Goal: Information Seeking & Learning: Learn about a topic

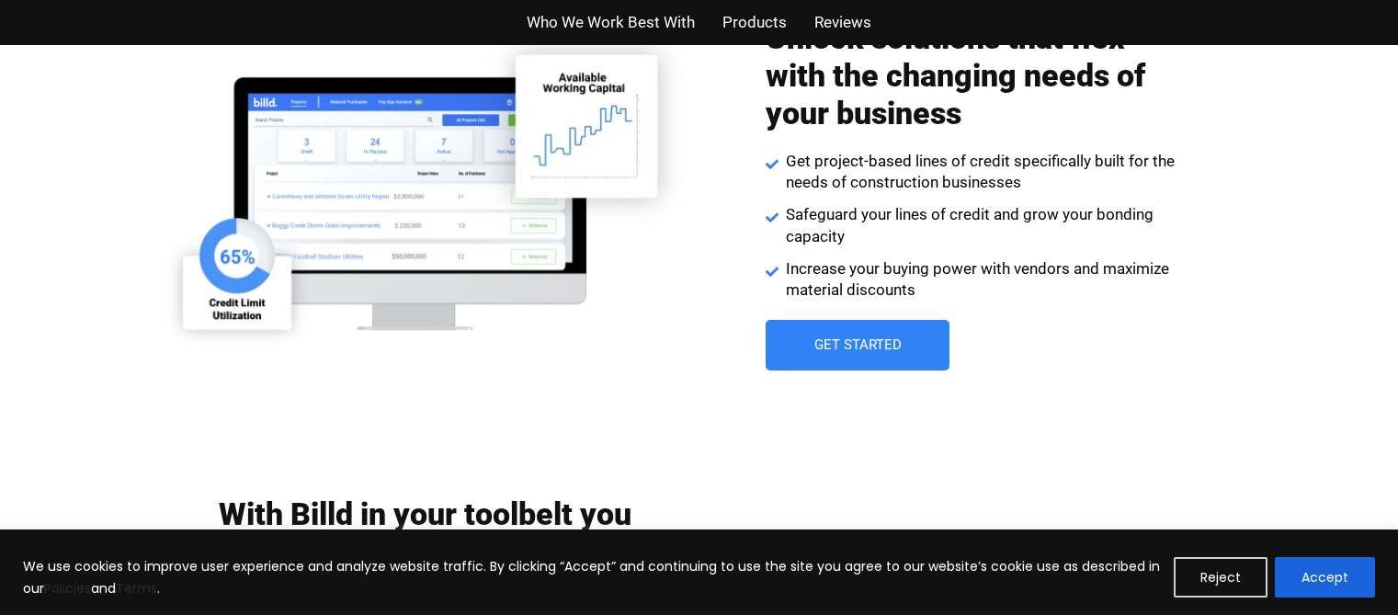
scroll to position [3318, 0]
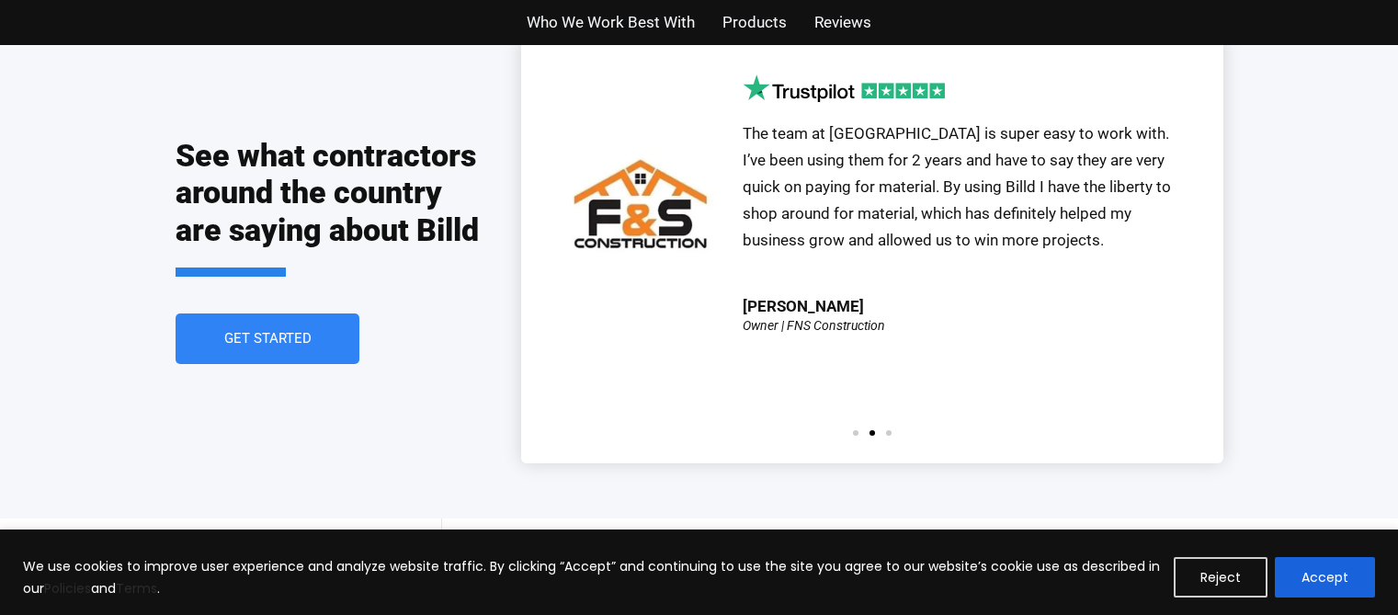
click at [328, 328] on link "Get Started" at bounding box center [268, 338] width 184 height 51
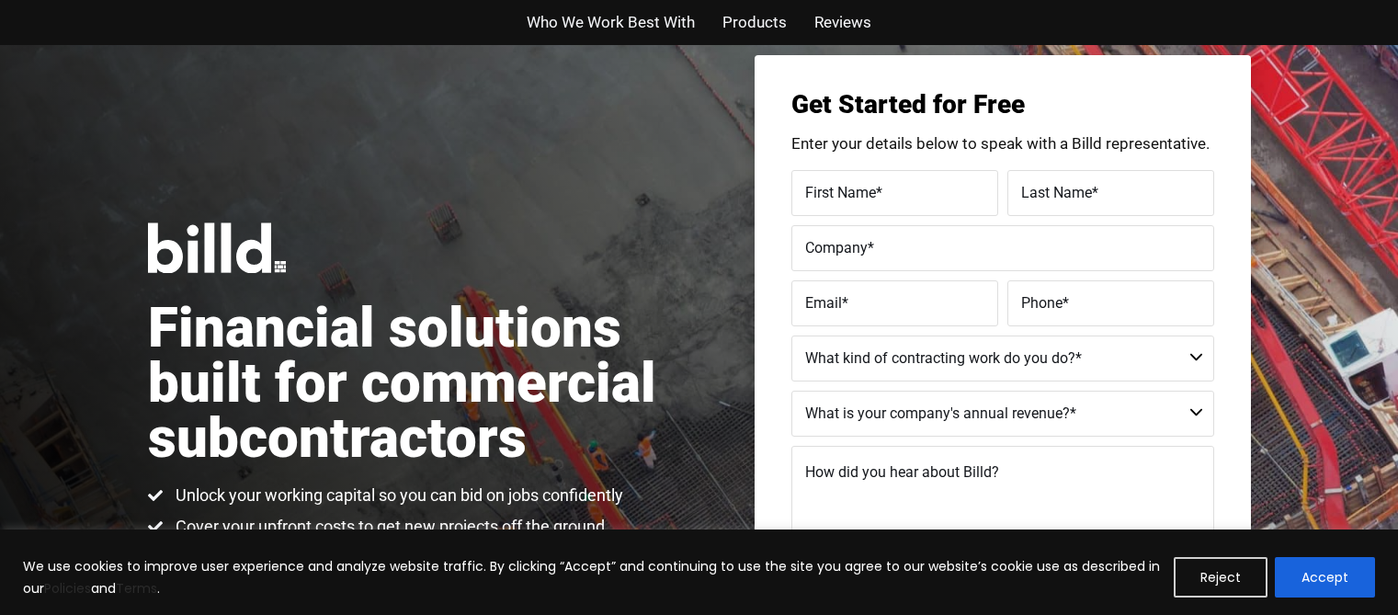
scroll to position [81, 0]
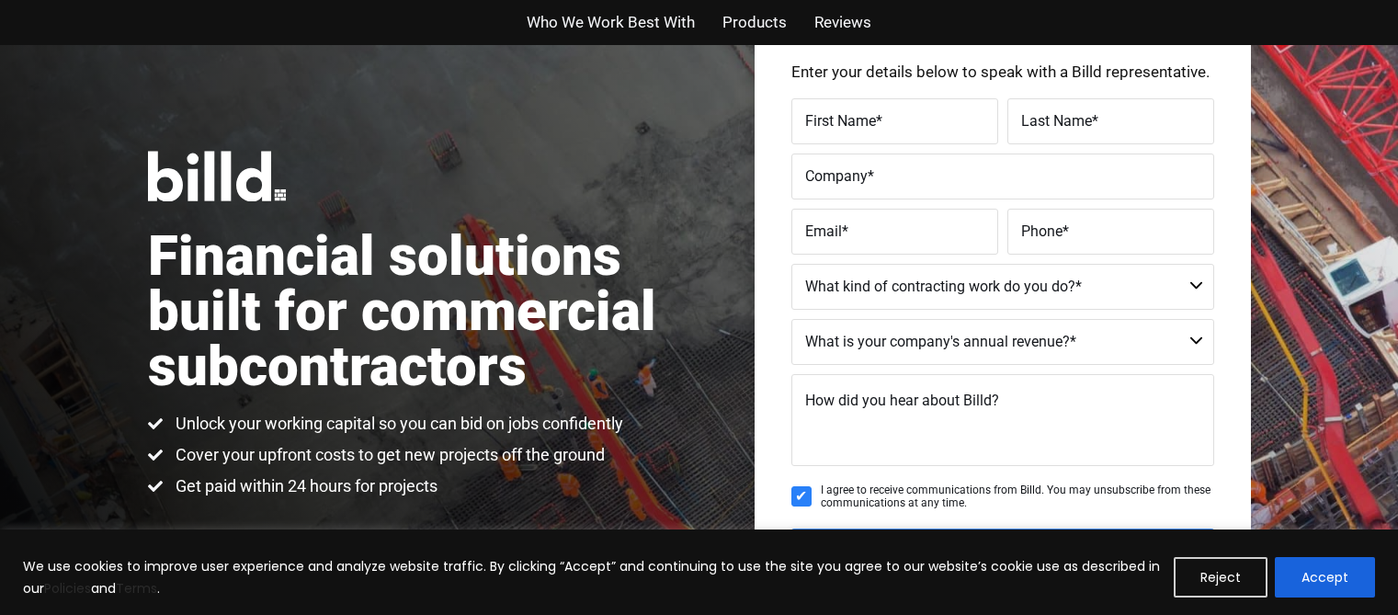
click at [599, 13] on span "Who We Work Best With" at bounding box center [611, 22] width 168 height 27
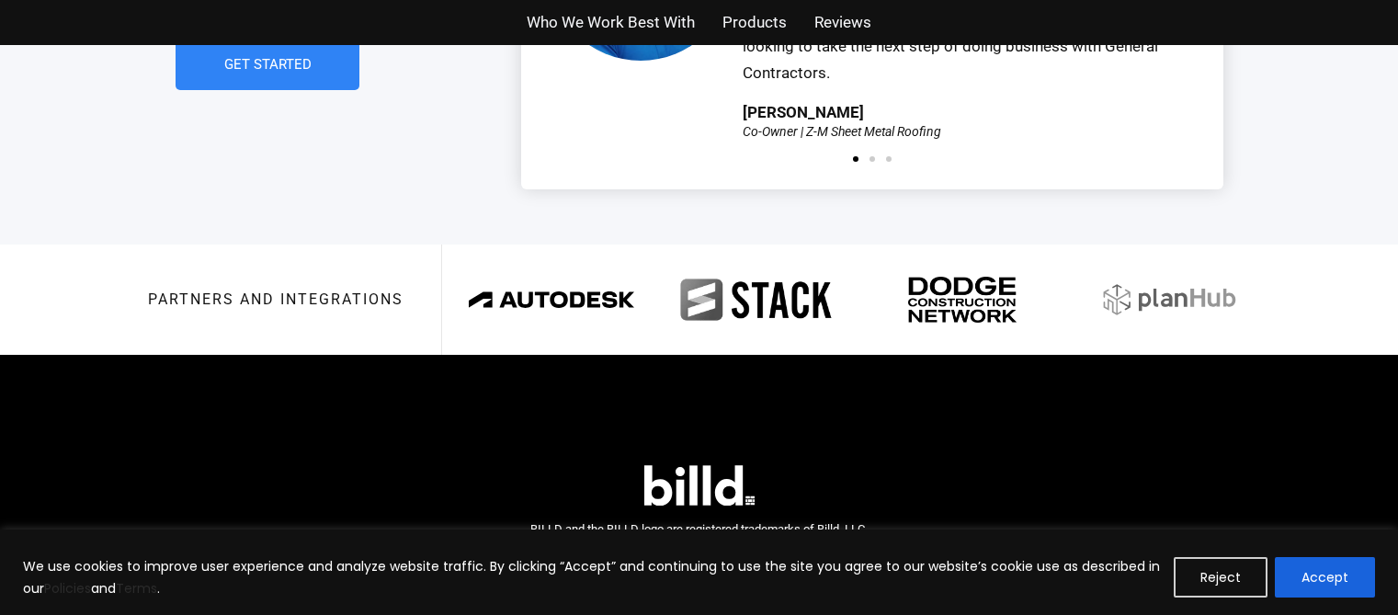
scroll to position [4363, 0]
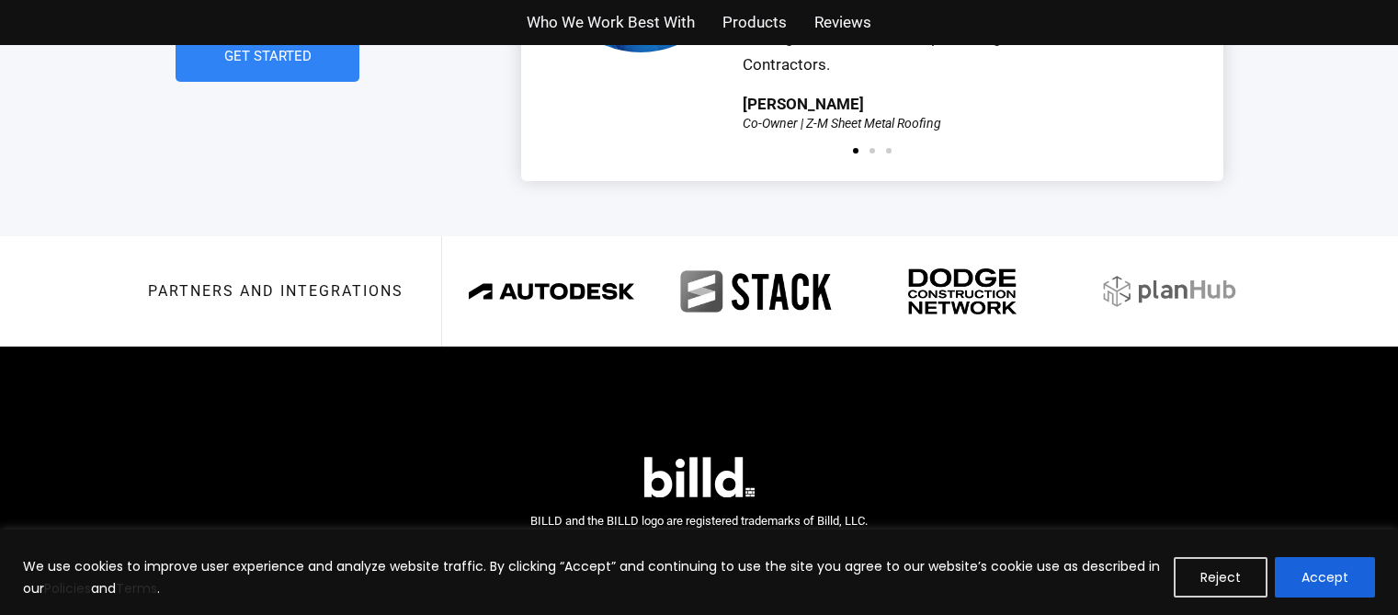
click at [289, 291] on div "Partners and integrations" at bounding box center [699, 291] width 1103 height 110
click at [355, 301] on div "Partners and integrations" at bounding box center [699, 291] width 1103 height 110
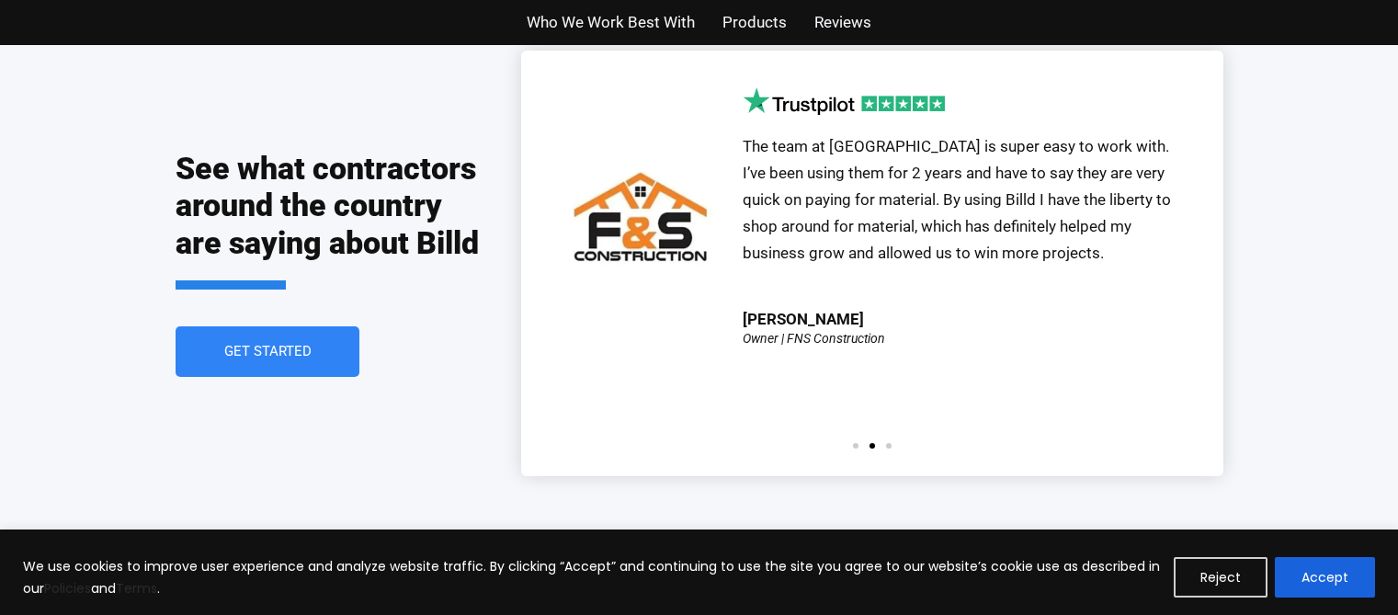
scroll to position [4080, 0]
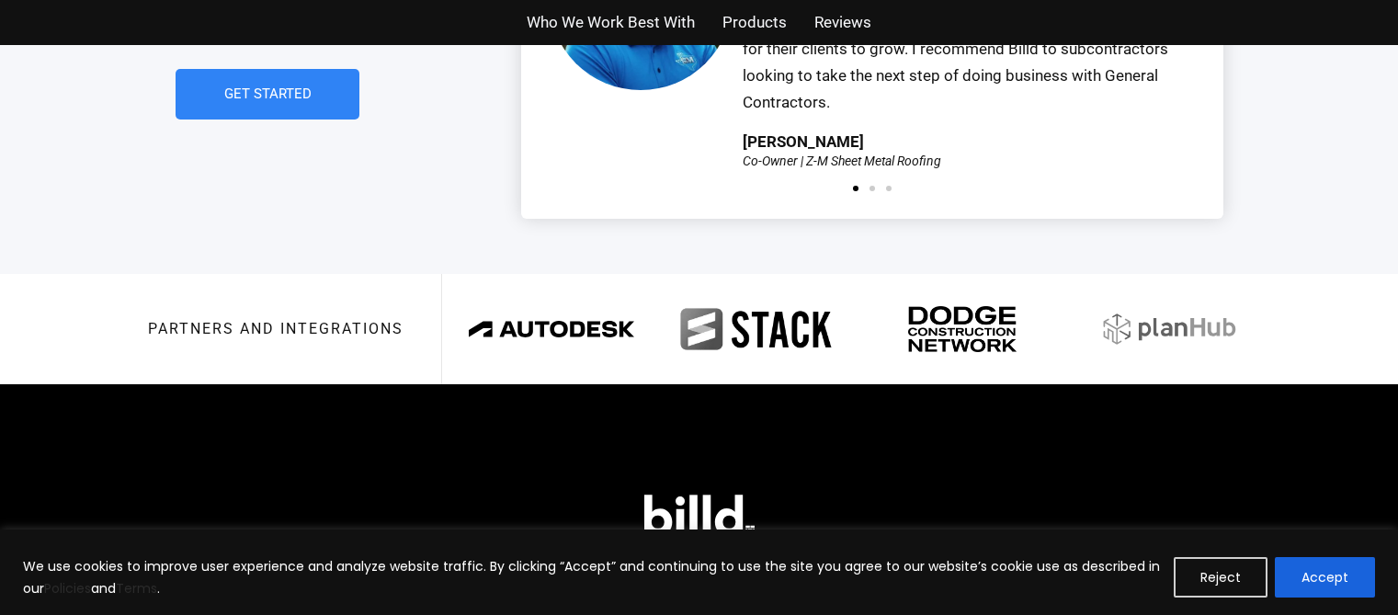
click at [192, 384] on footer "BILLD and the BILLD logo are registered trademarks of Billd, LLC. © 2025 Billd,…" at bounding box center [699, 559] width 1398 height 351
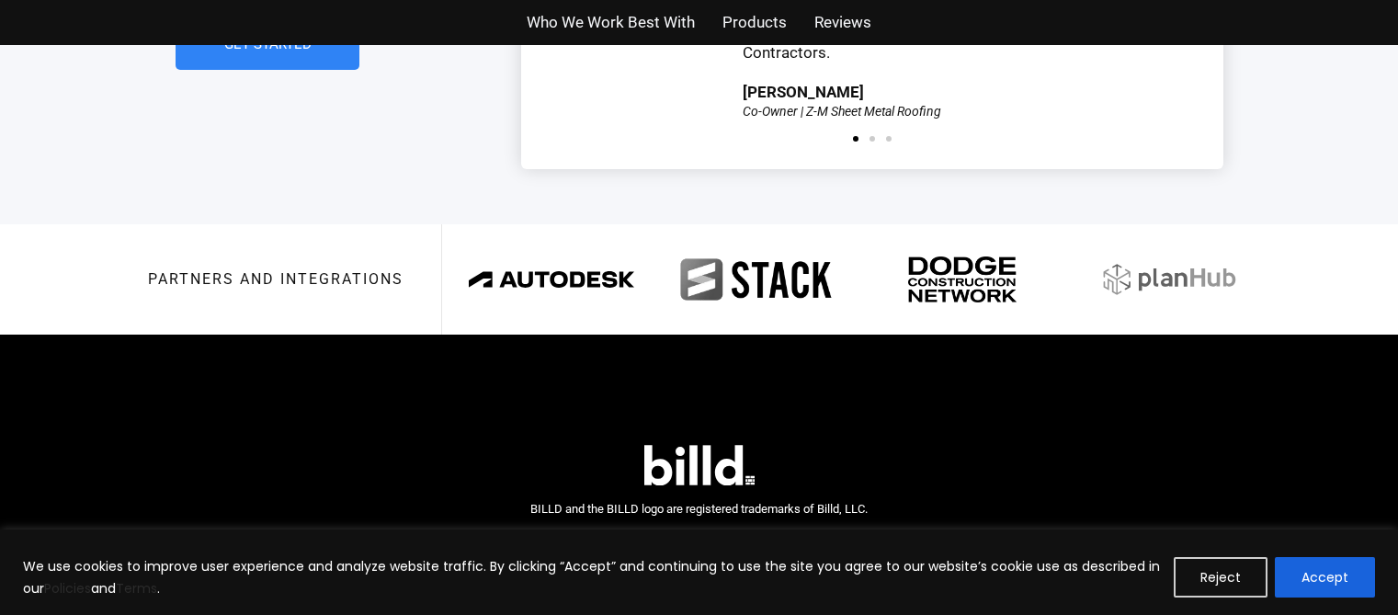
scroll to position [4362, 0]
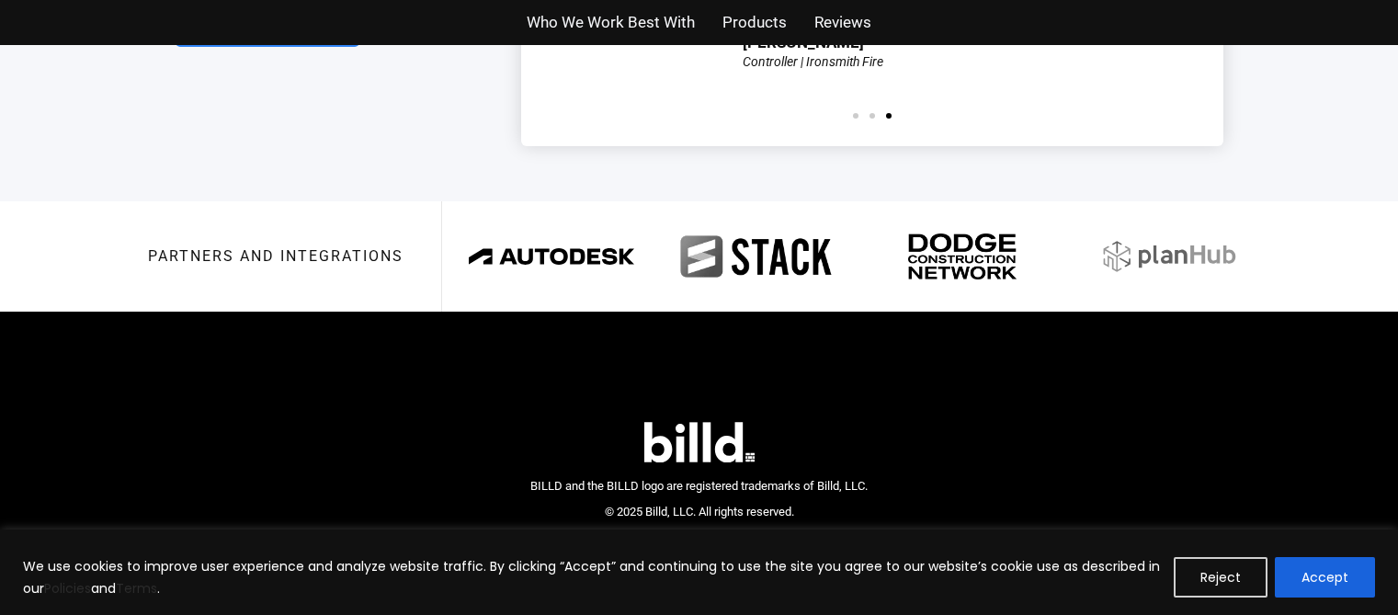
click at [783, 27] on span "Products" at bounding box center [755, 22] width 64 height 27
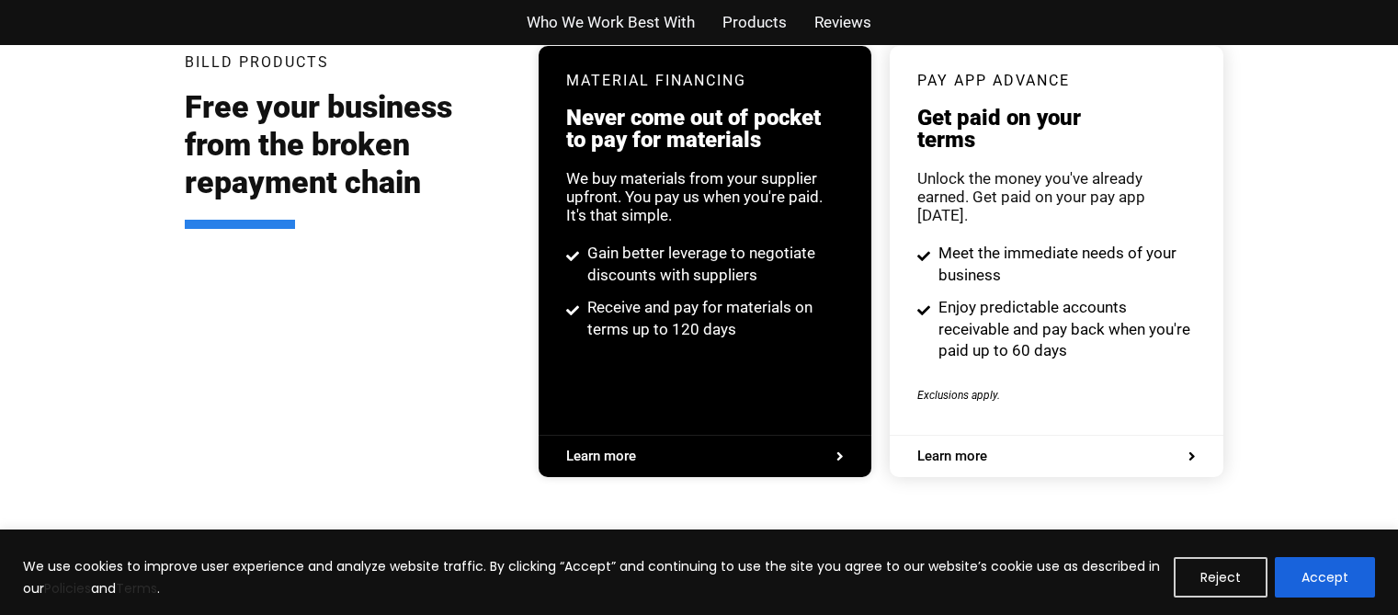
scroll to position [3503, 0]
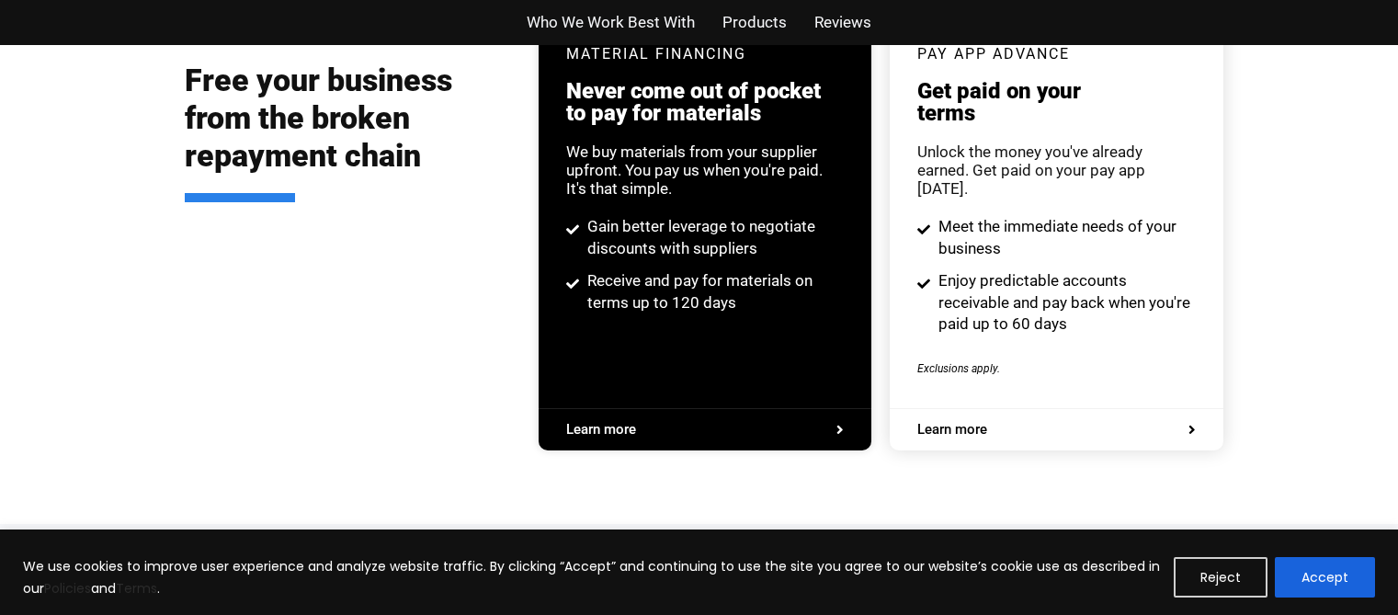
click at [747, 14] on span "Products" at bounding box center [755, 22] width 64 height 27
